Goal: Task Accomplishment & Management: Complete application form

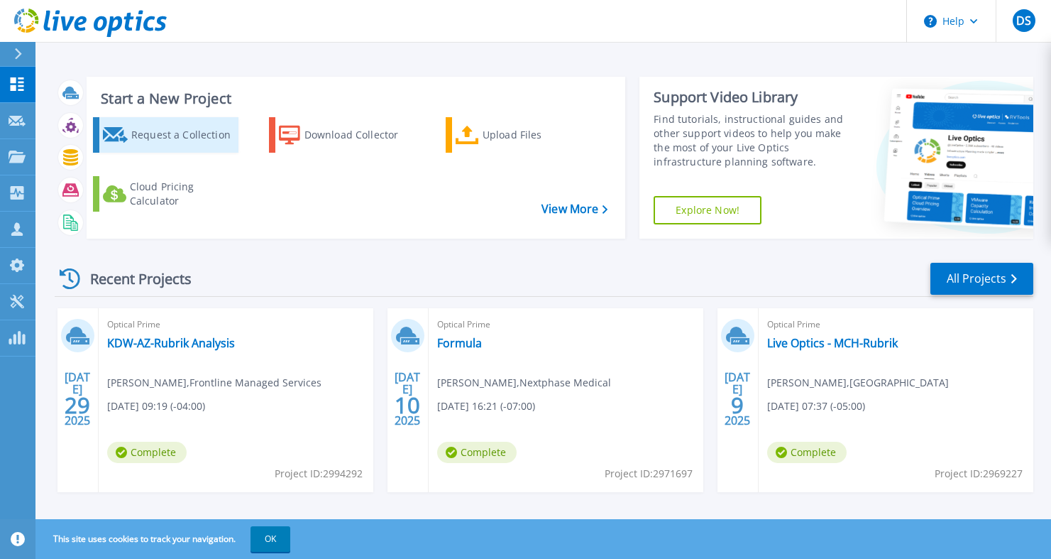
click at [199, 130] on div "Request a Collection" at bounding box center [183, 135] width 104 height 28
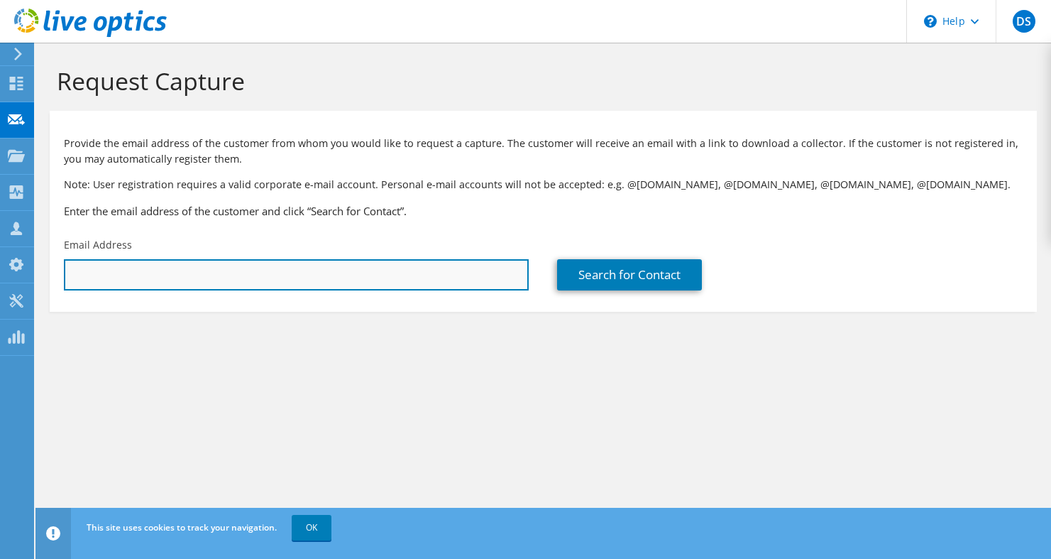
click at [165, 272] on input "text" at bounding box center [296, 274] width 465 height 31
paste input "tnyanhongo@capitolservices.com"
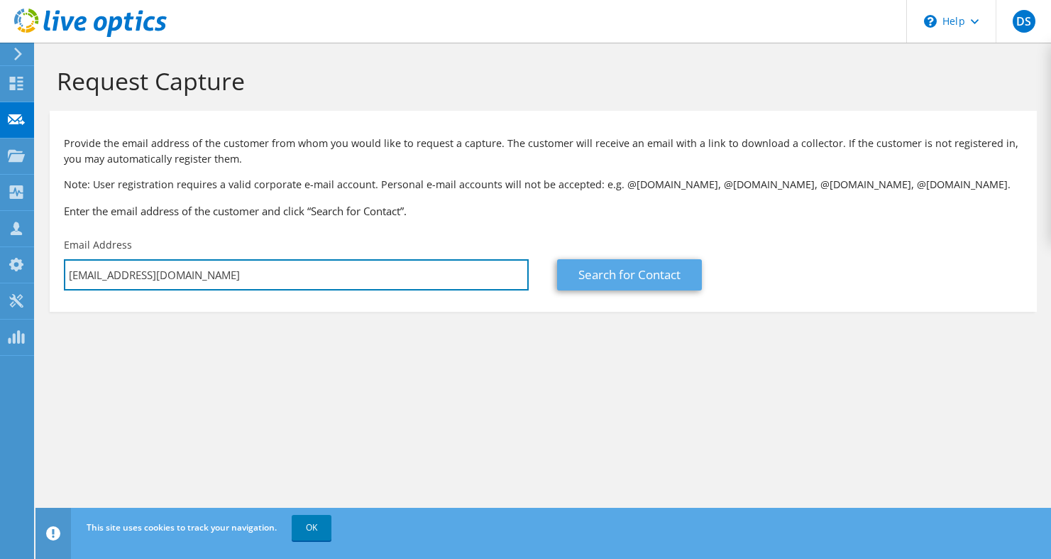
type input "tnyanhongo@capitolservices.com"
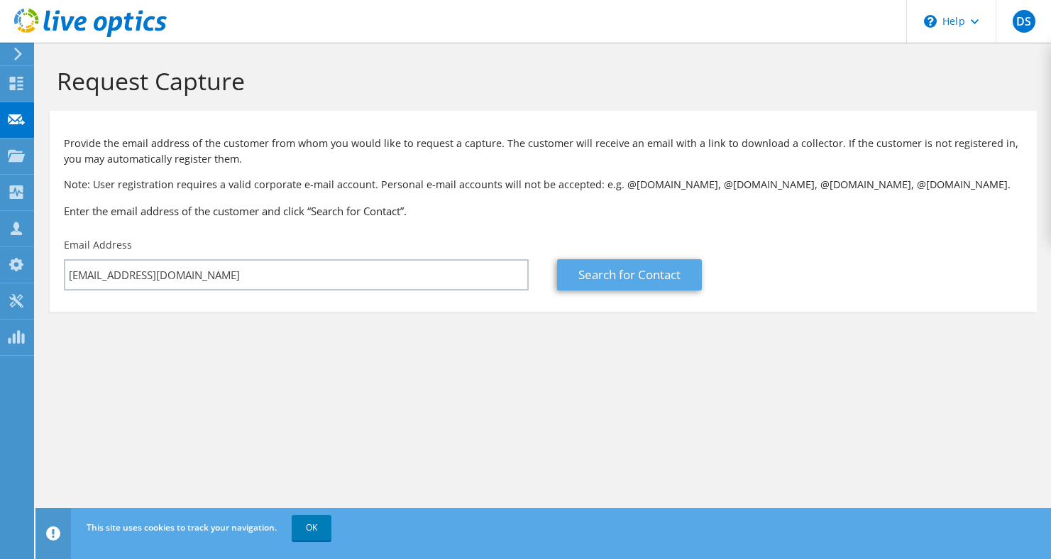
click at [656, 260] on link "Search for Contact" at bounding box center [629, 274] width 145 height 31
type input "CAPITOL SERVICES"
type input "Tafara"
type input "Nyanhongo"
type input "United States"
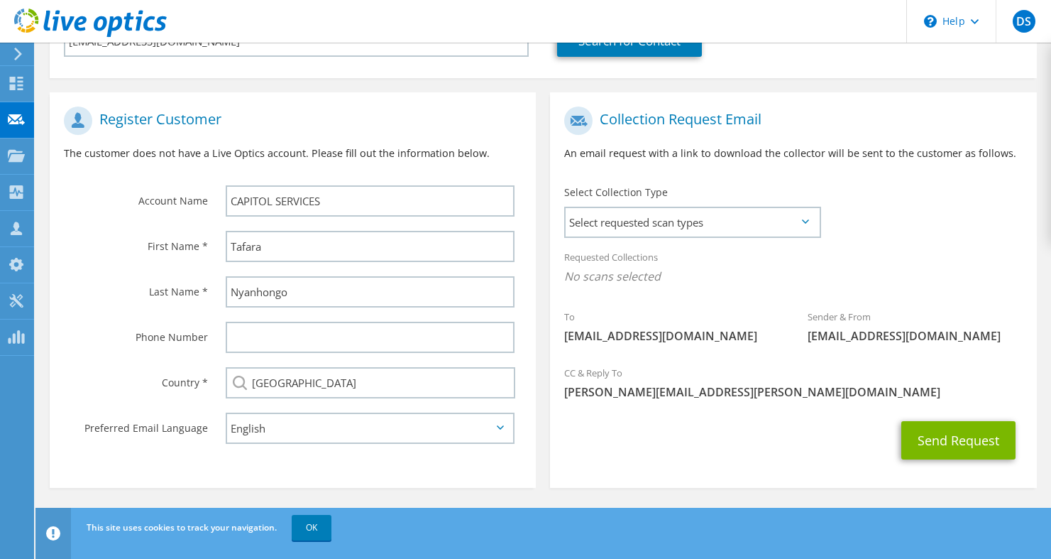
scroll to position [233, 0]
click at [703, 216] on span "Select requested scan types" at bounding box center [692, 223] width 253 height 28
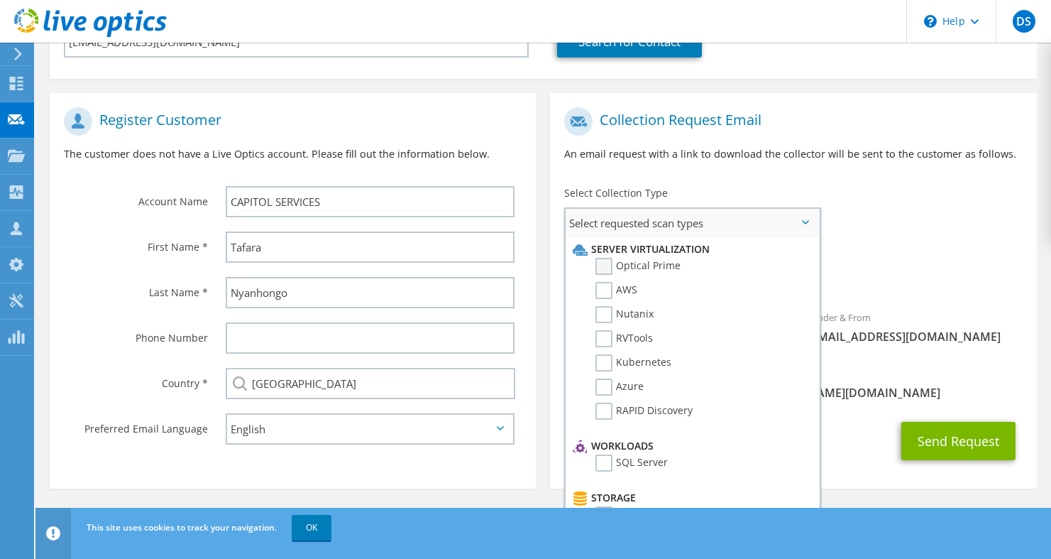
click at [599, 266] on label "Optical Prime" at bounding box center [637, 266] width 85 height 17
click at [0, 0] on input "Optical Prime" at bounding box center [0, 0] width 0 height 0
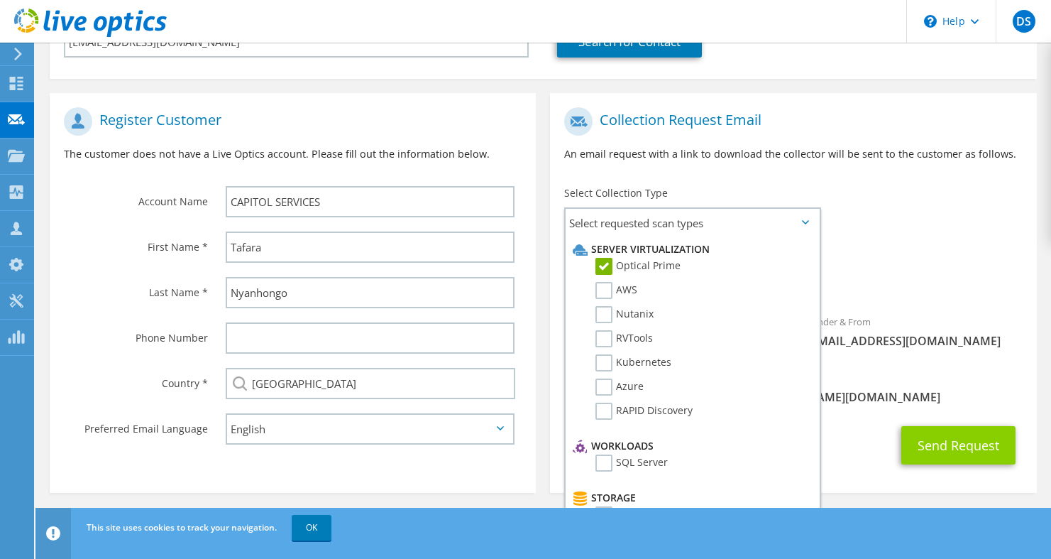
click at [943, 436] on button "Send Request" at bounding box center [958, 445] width 114 height 38
